Goal: Task Accomplishment & Management: Complete application form

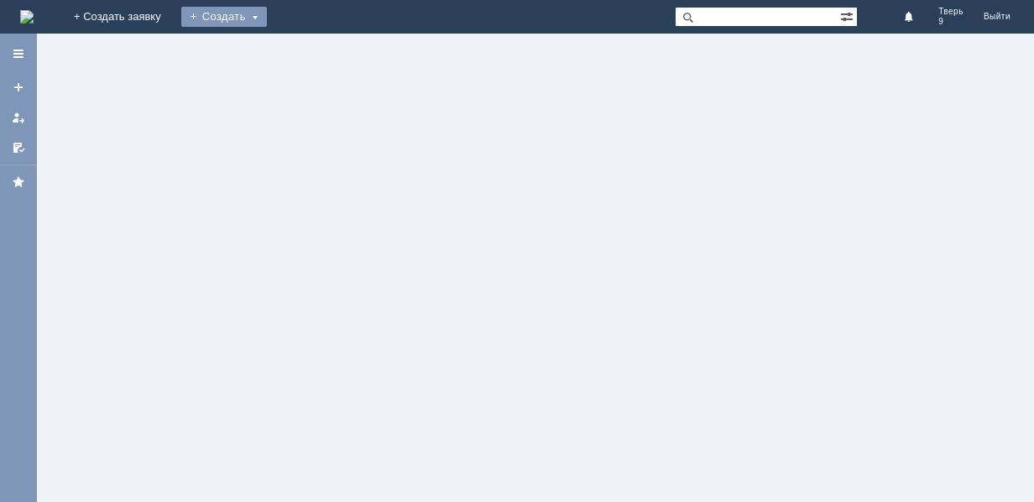
click at [267, 14] on div "Создать" at bounding box center [224, 17] width 86 height 20
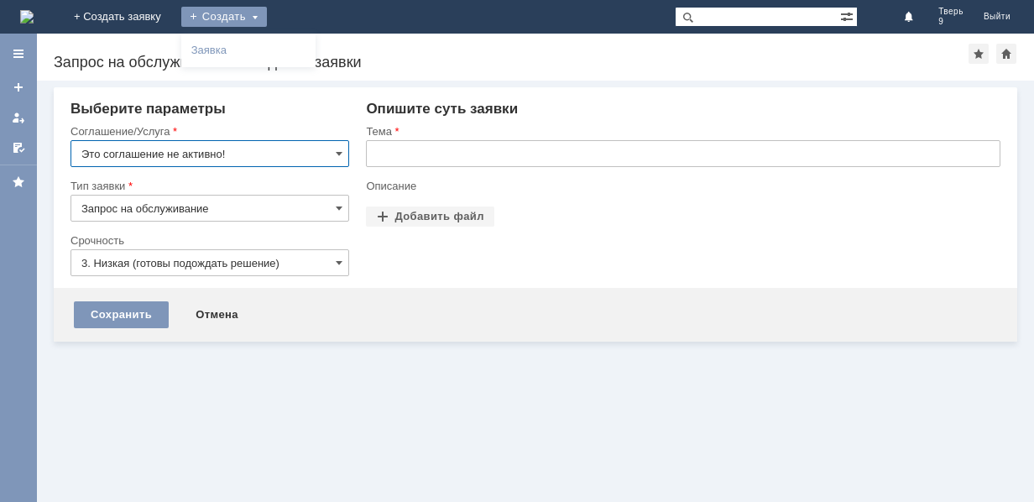
click at [334, 150] on input "Это соглашение не активно!" at bounding box center [210, 153] width 279 height 27
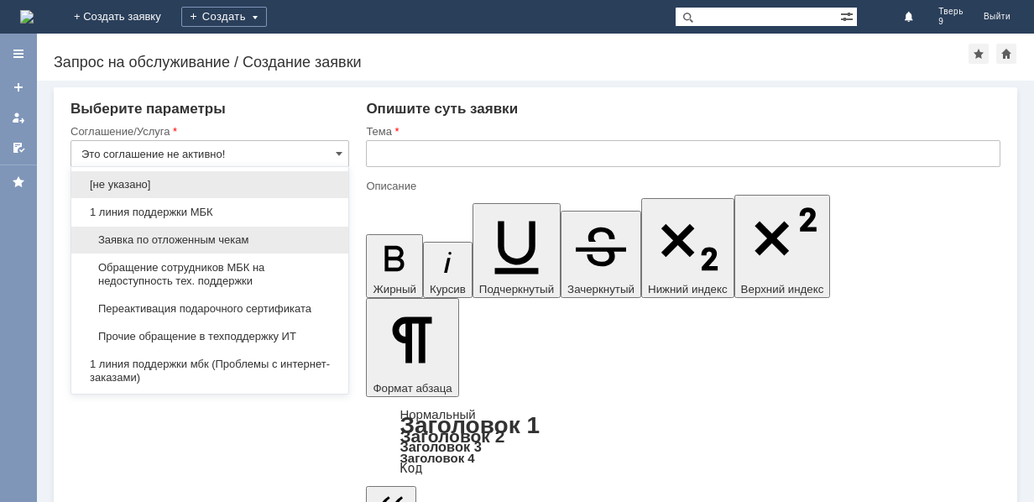
click at [249, 238] on span "Заявка по отложенным чекам" at bounding box center [209, 239] width 257 height 13
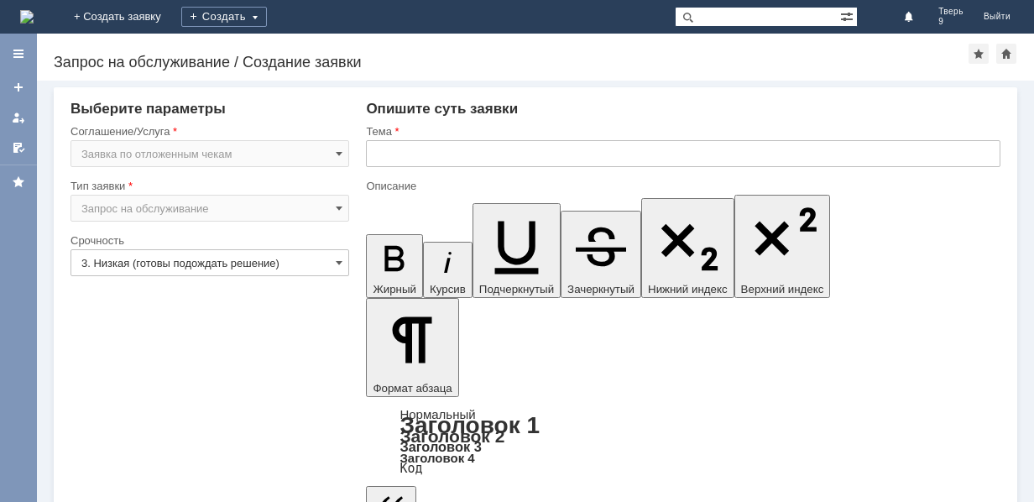
type input "Заявка по отложенным чекам"
click at [411, 157] on input "text" at bounding box center [683, 153] width 635 height 27
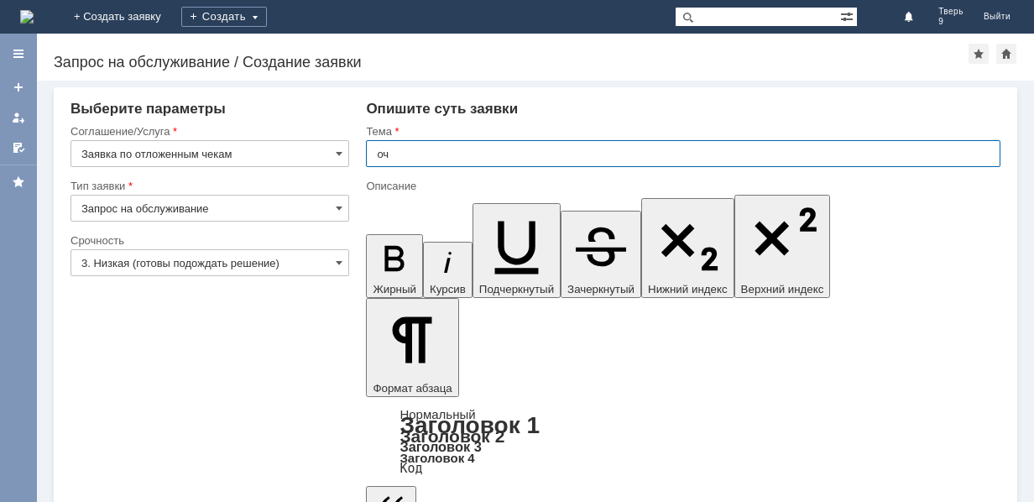
type input "оч"
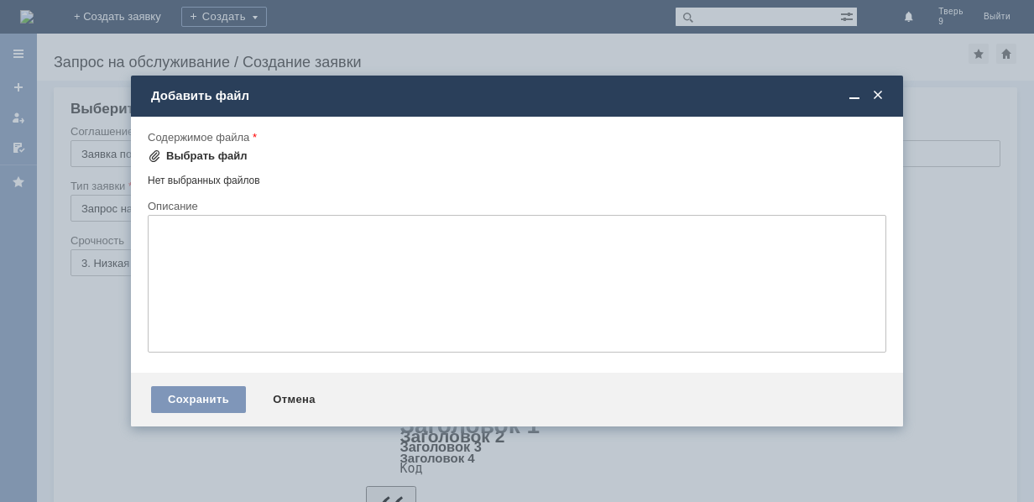
click at [210, 152] on div "Выбрать файл" at bounding box center [206, 155] width 81 height 13
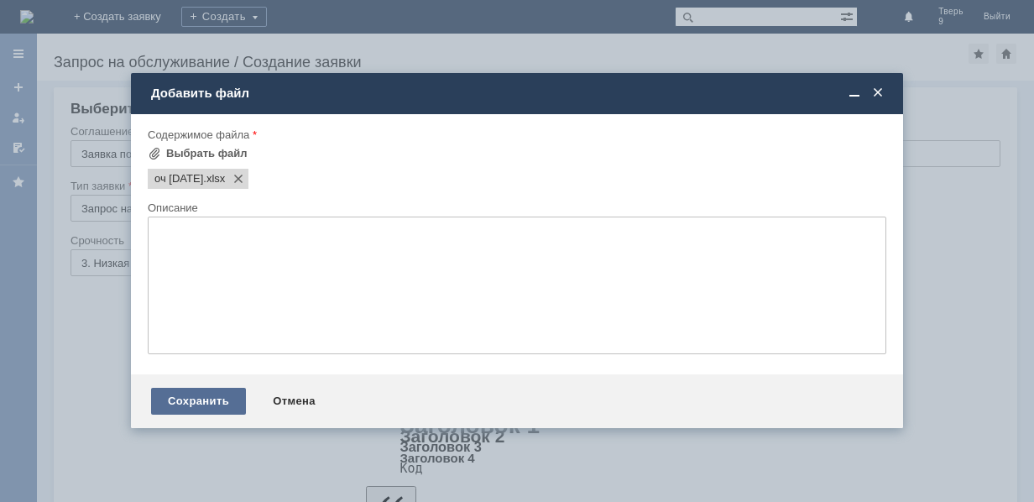
click at [208, 388] on div "Сохранить" at bounding box center [198, 401] width 95 height 27
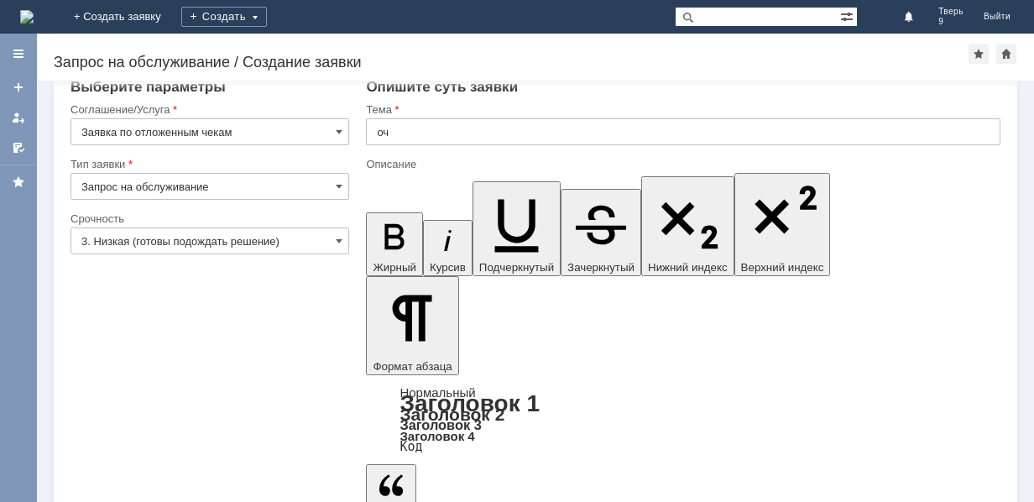
scroll to position [31, 0]
